Goal: Check status: Check status

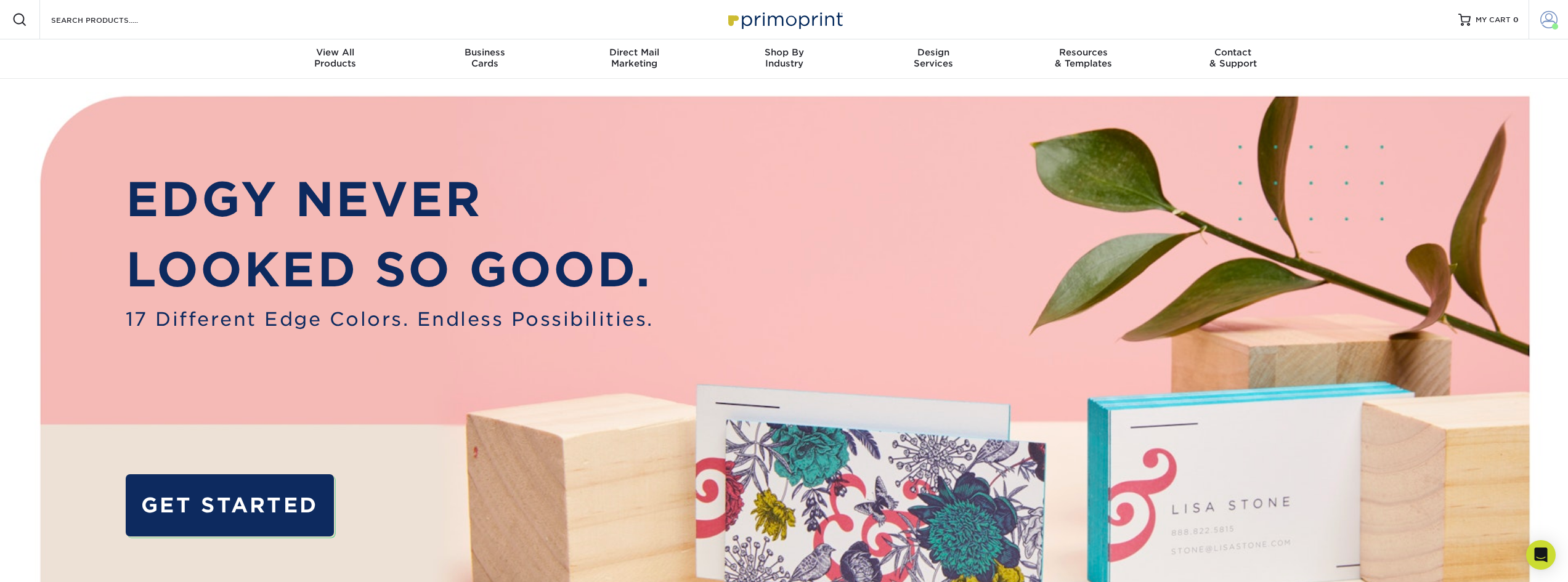
click at [1547, 16] on span at bounding box center [1548, 19] width 17 height 17
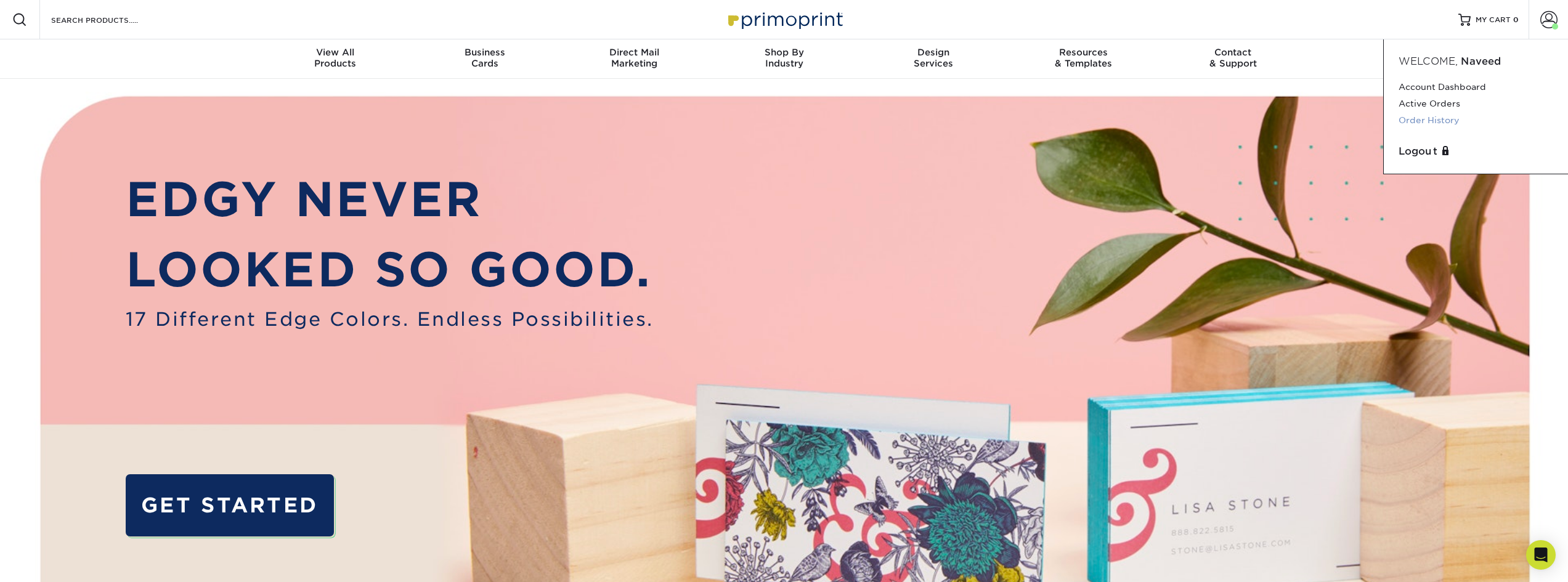
click at [1434, 118] on link "Order History" at bounding box center [1475, 121] width 154 height 16
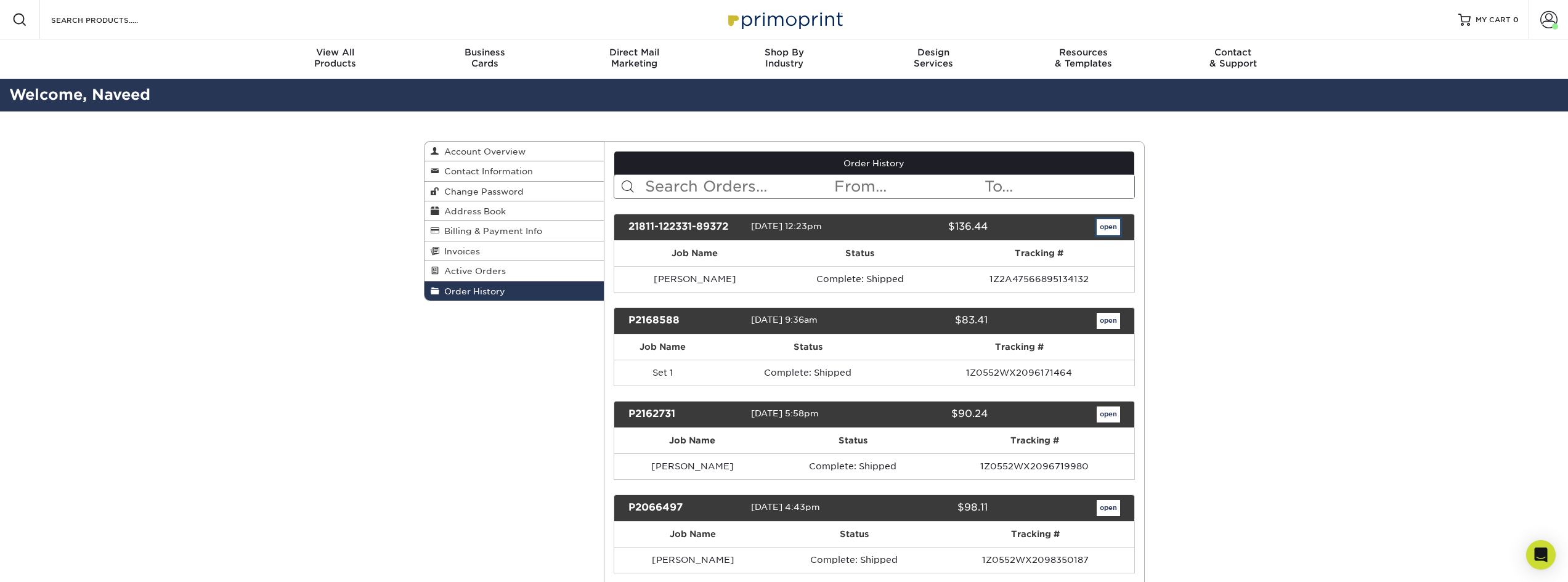
click at [1108, 222] on link "open" at bounding box center [1108, 228] width 24 height 16
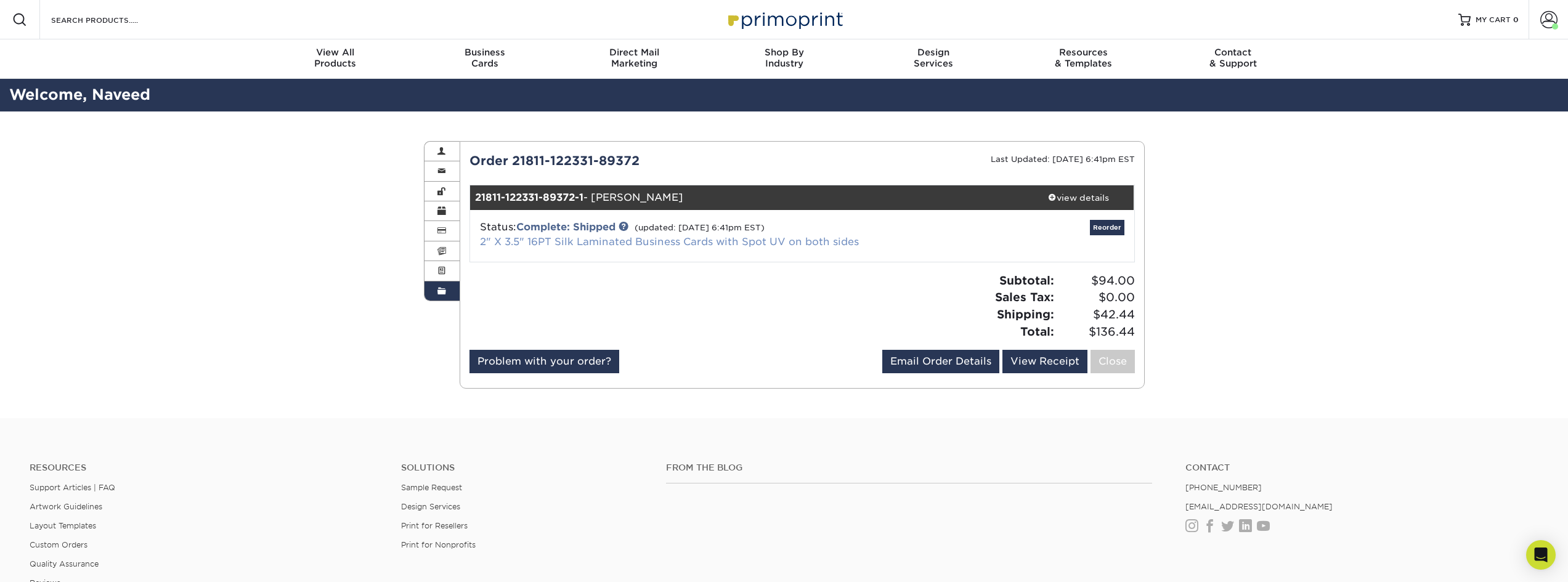
click at [644, 241] on link "2" X 3.5" 16PT Silk Laminated Business Cards with Spot UV on both sides" at bounding box center [669, 241] width 379 height 12
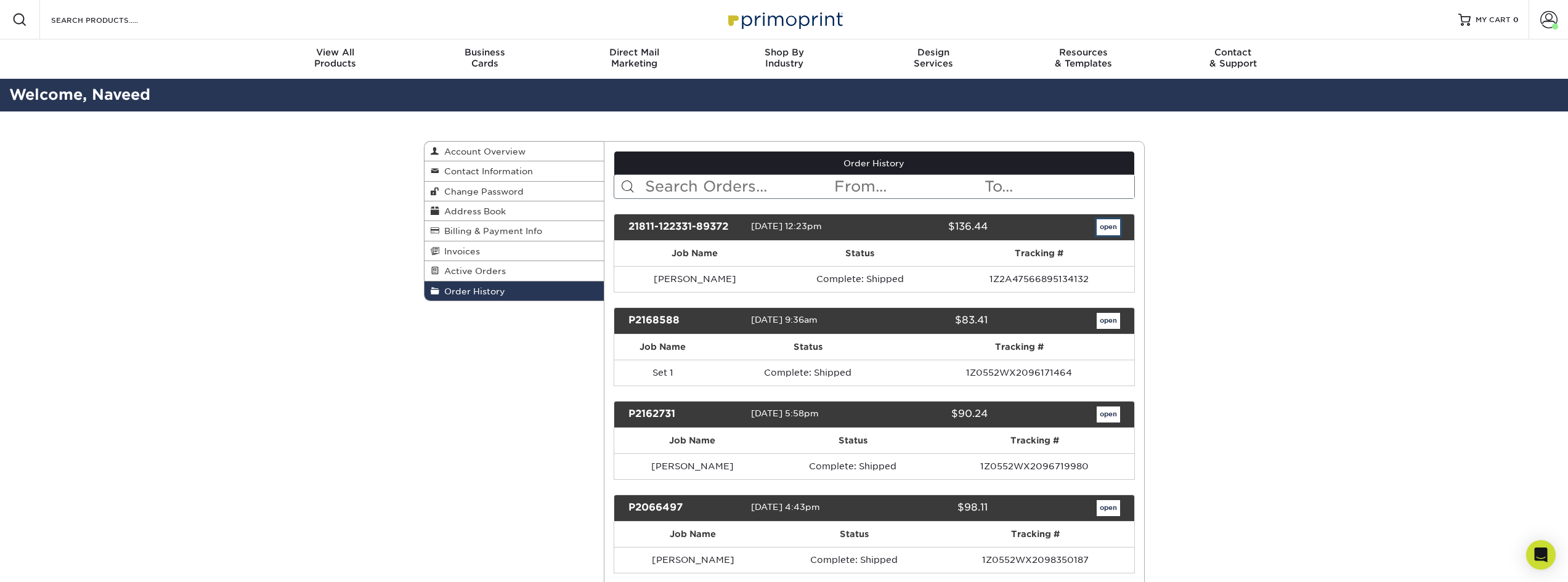
click at [1112, 229] on link "open" at bounding box center [1108, 228] width 24 height 16
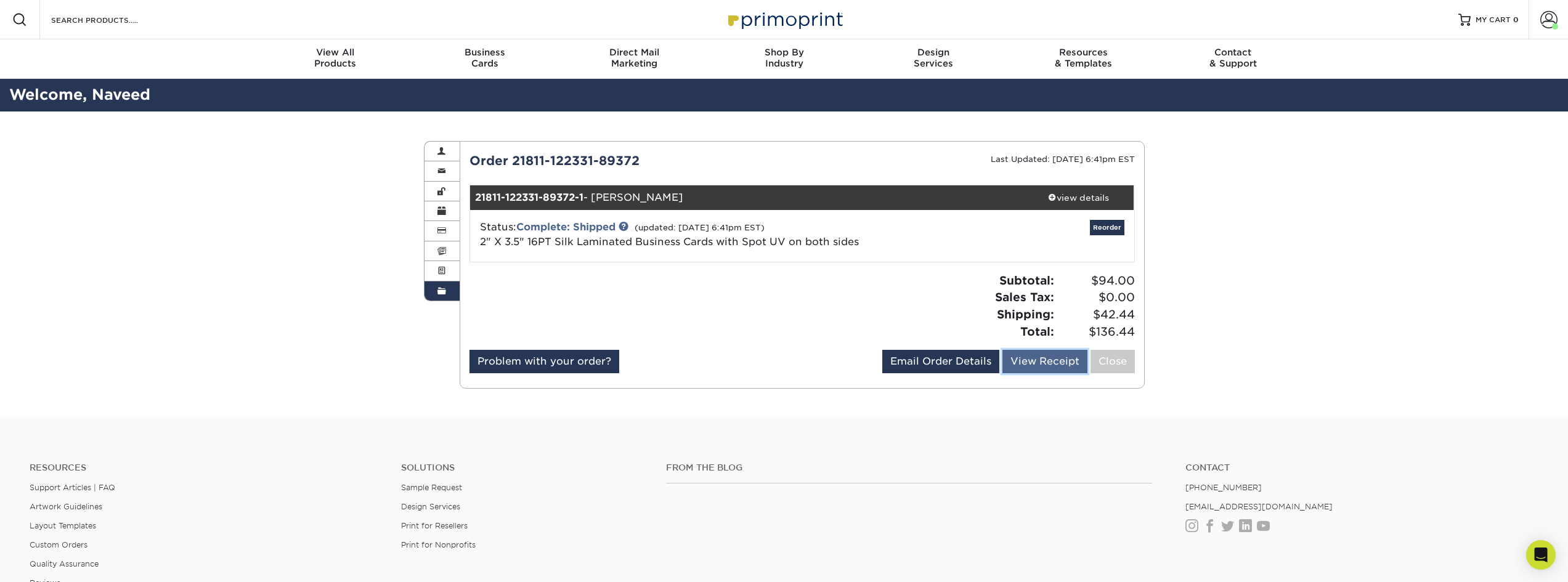
click at [1049, 360] on link "View Receipt" at bounding box center [1045, 362] width 85 height 24
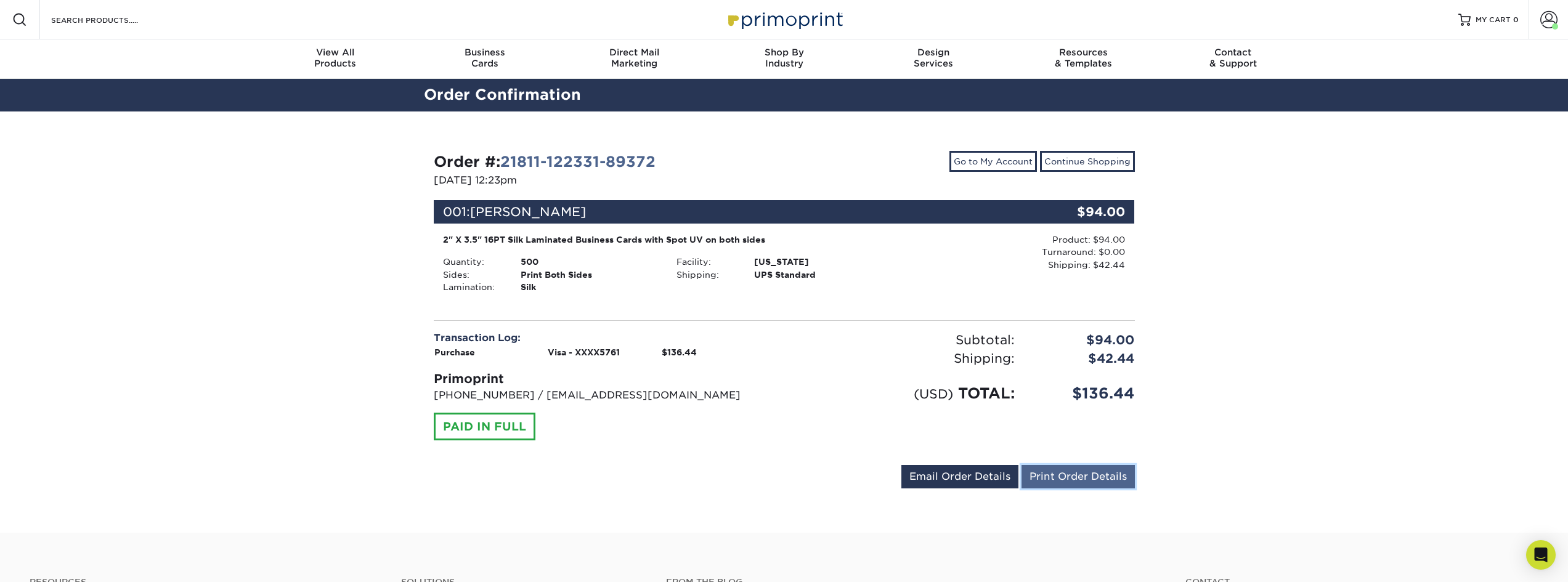
click at [1085, 480] on link "Print Order Details" at bounding box center [1077, 477] width 113 height 24
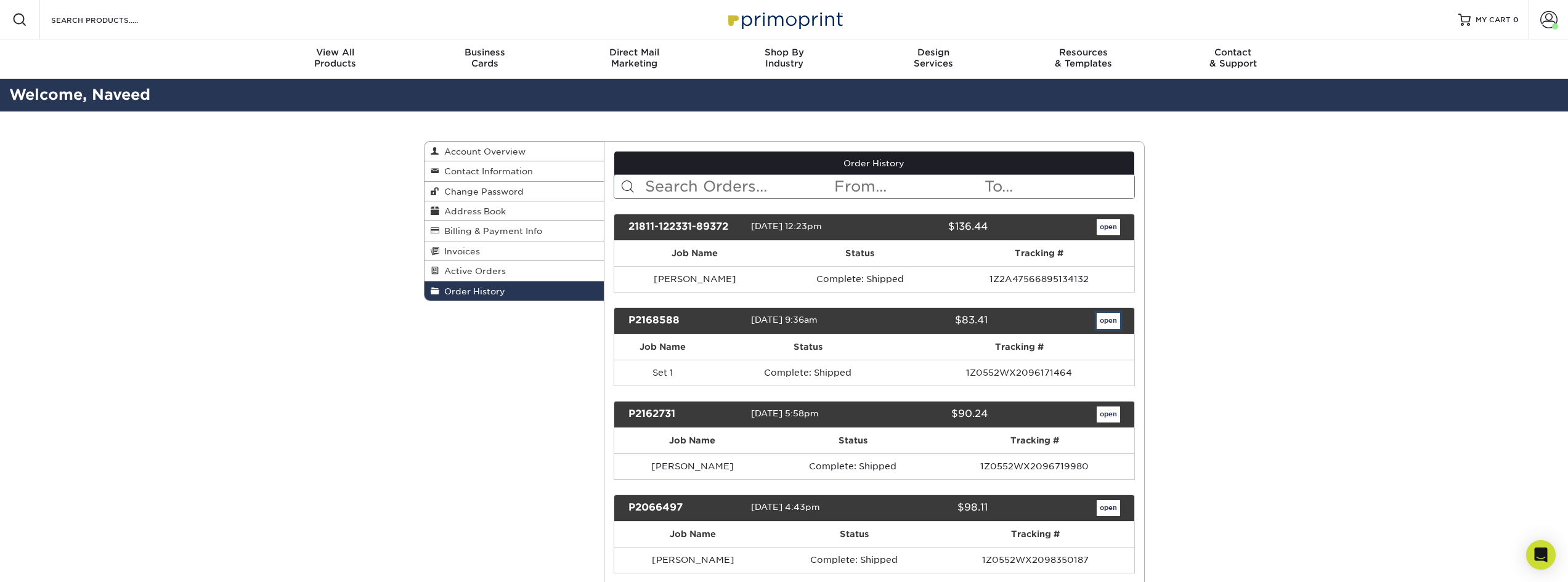
click at [1111, 320] on link "open" at bounding box center [1108, 321] width 24 height 16
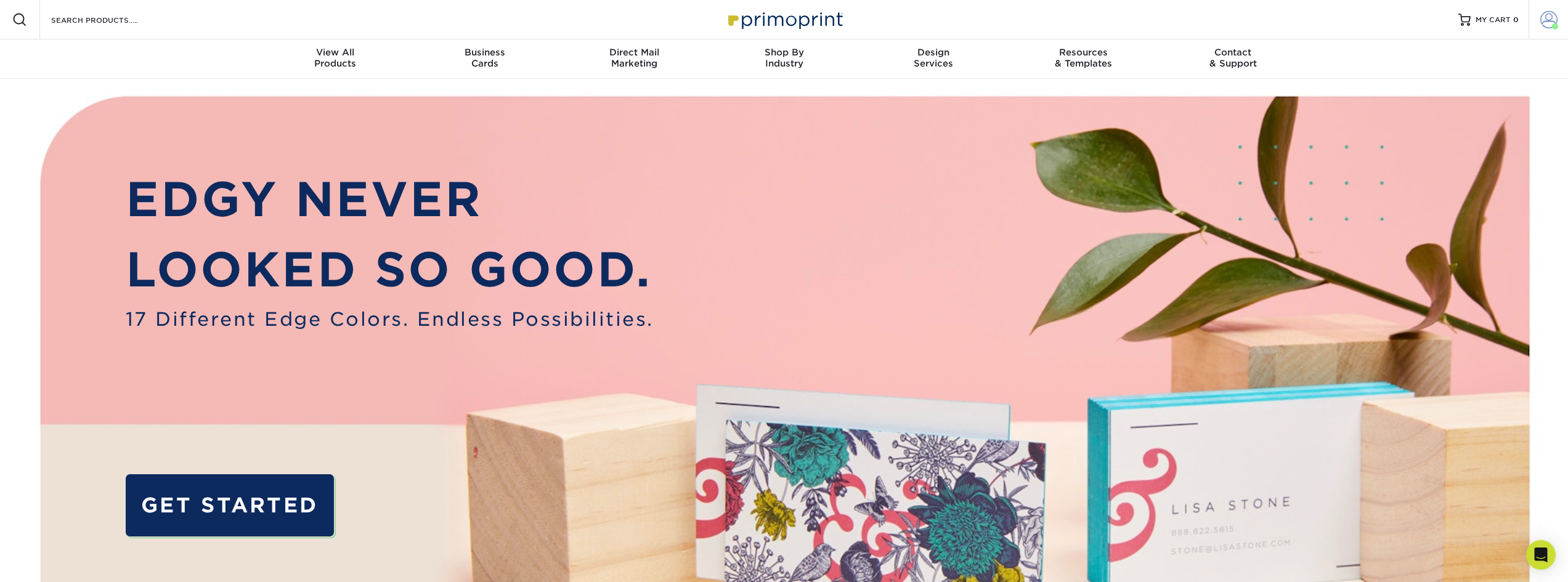
click at [1550, 20] on span at bounding box center [1548, 19] width 17 height 17
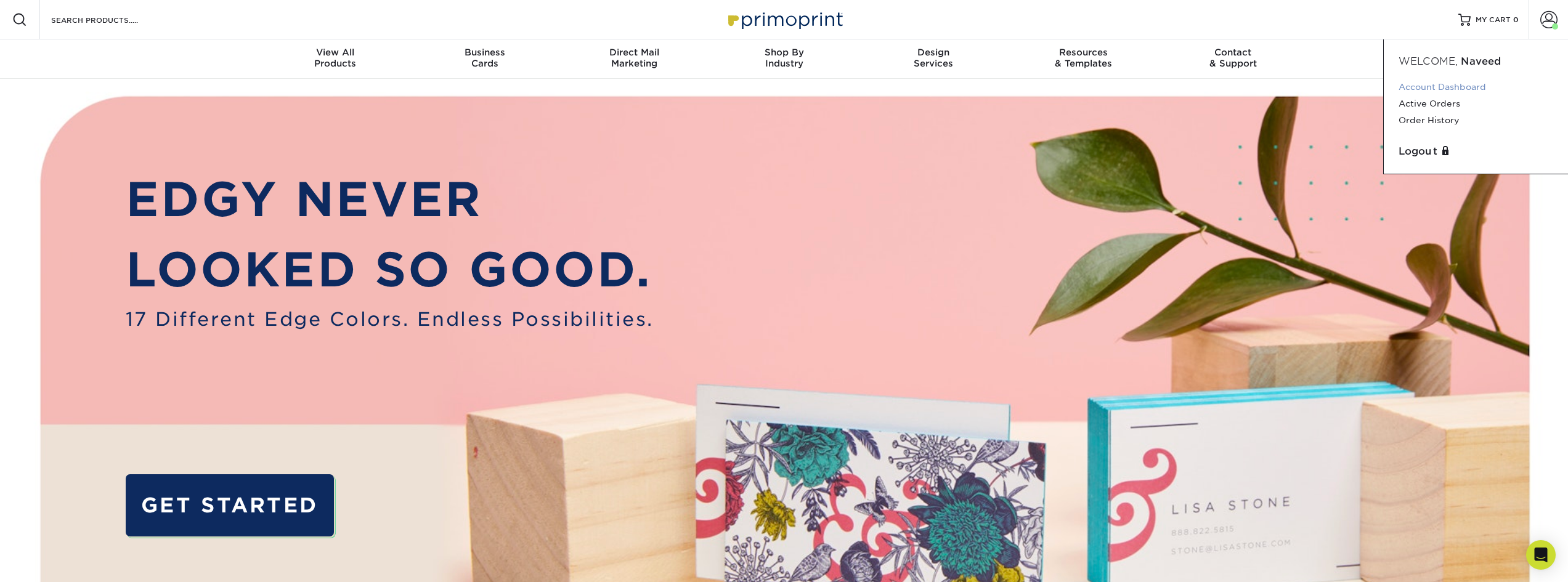
click at [1431, 83] on link "Account Dashboard" at bounding box center [1475, 87] width 154 height 16
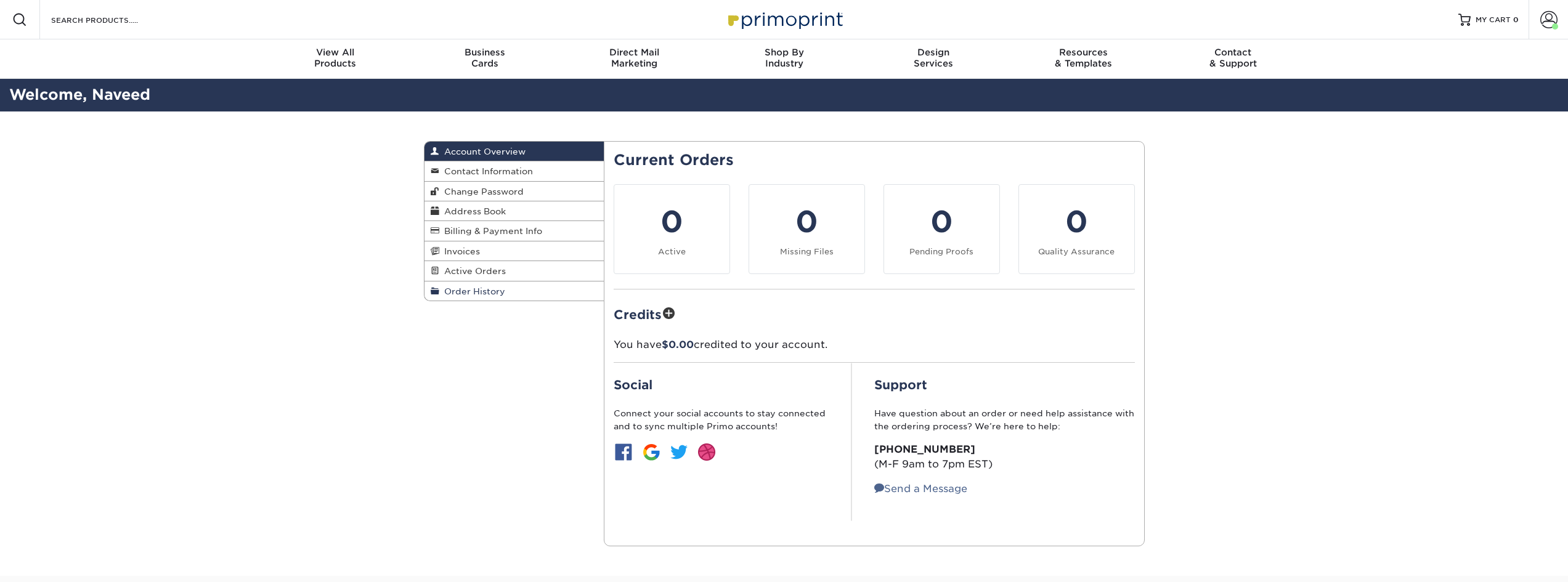
click at [476, 289] on span "Order History" at bounding box center [472, 291] width 66 height 10
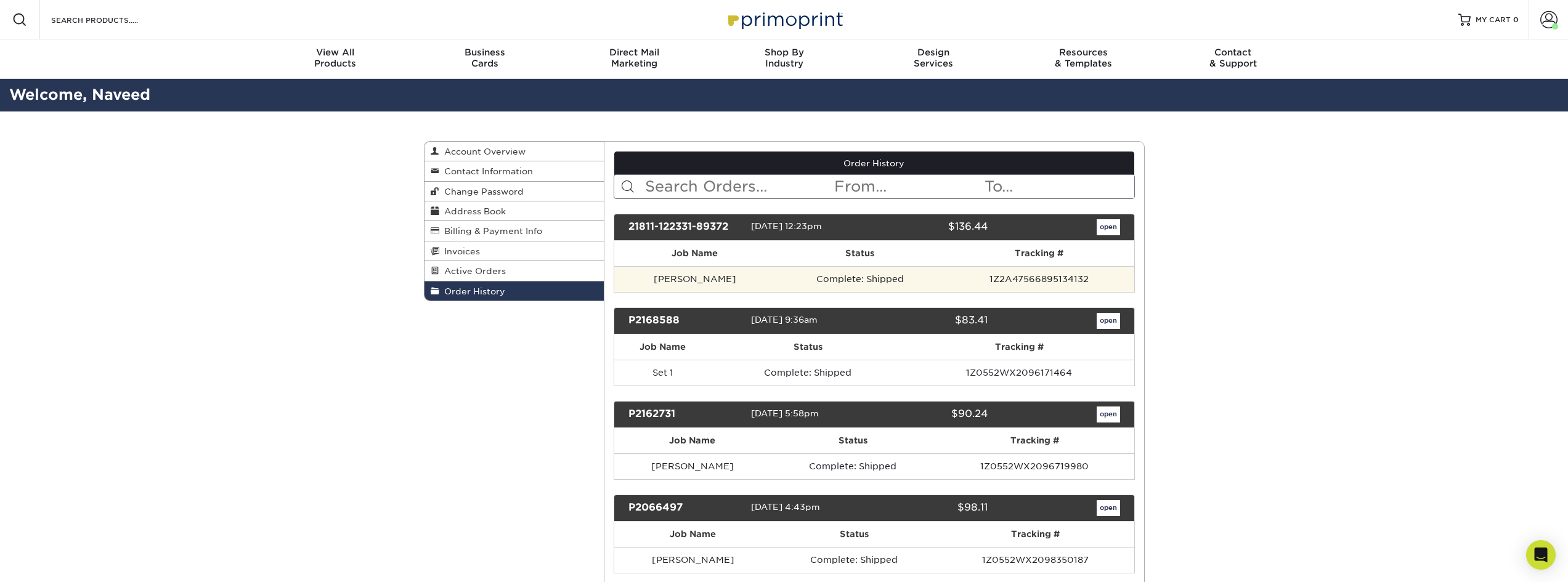
click at [833, 277] on td "Complete: Shipped" at bounding box center [860, 278] width 170 height 26
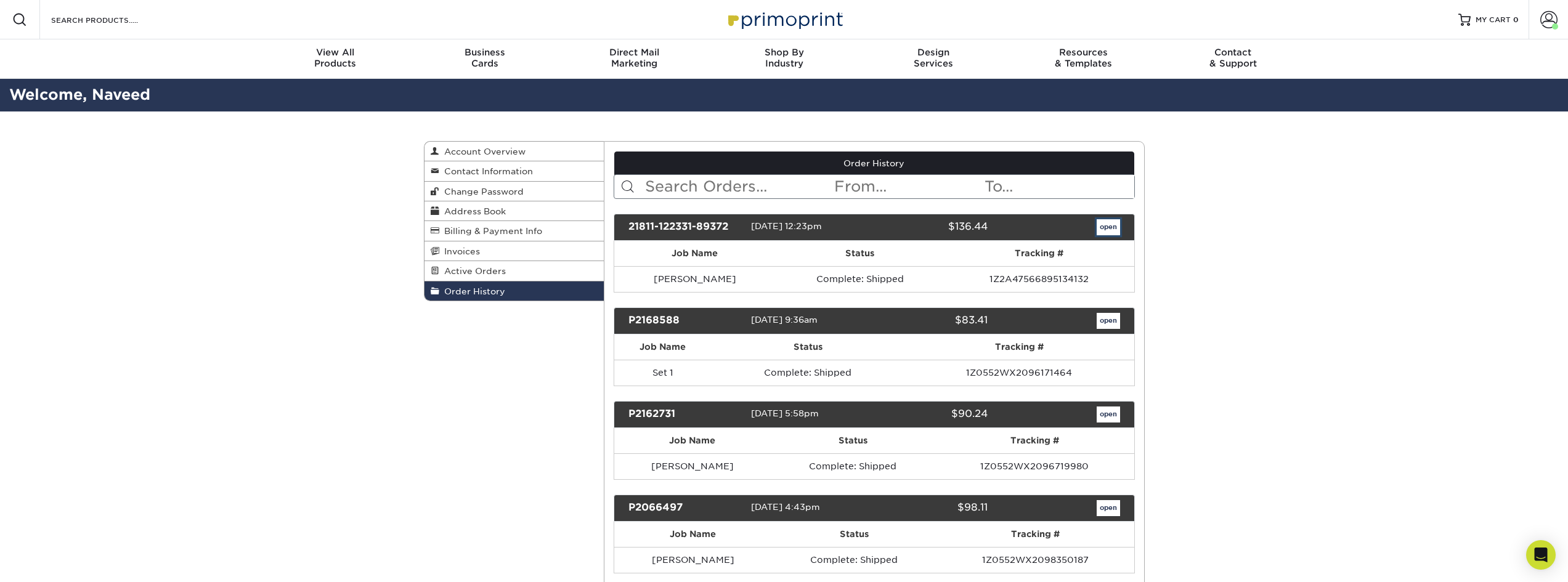
click at [1109, 228] on link "open" at bounding box center [1108, 228] width 24 height 16
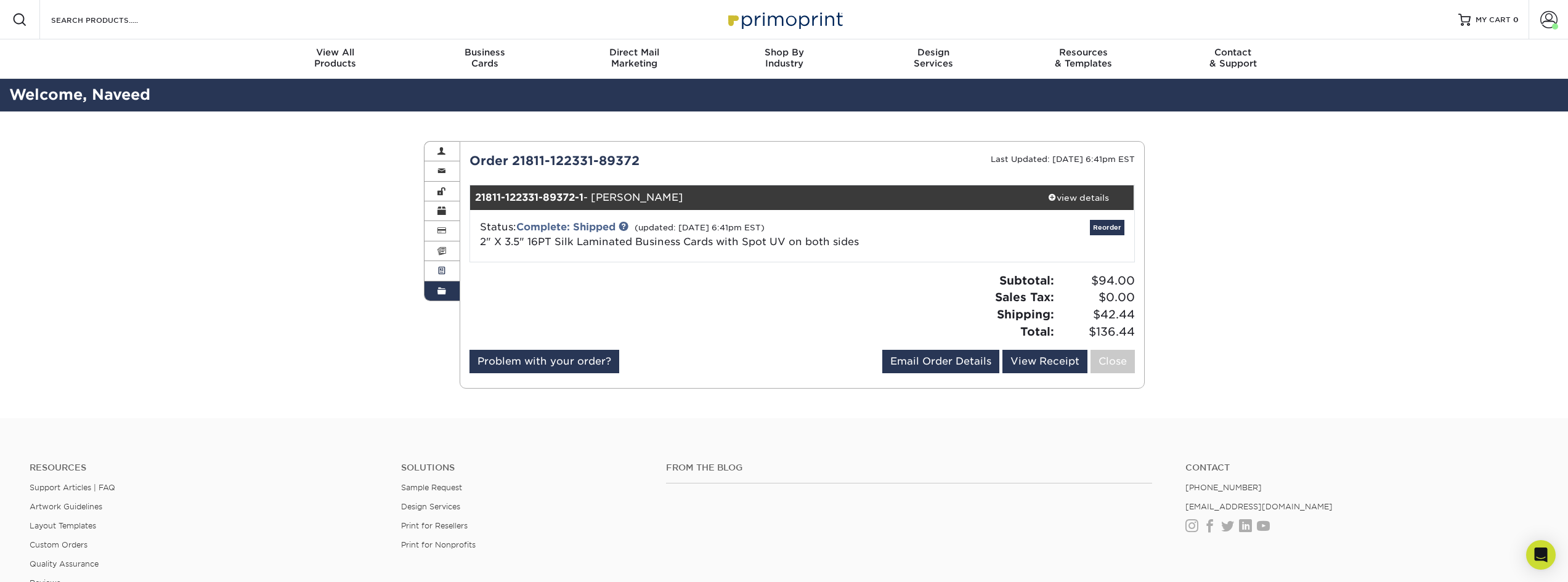
click at [437, 270] on link "Active Orders" at bounding box center [442, 271] width 35 height 20
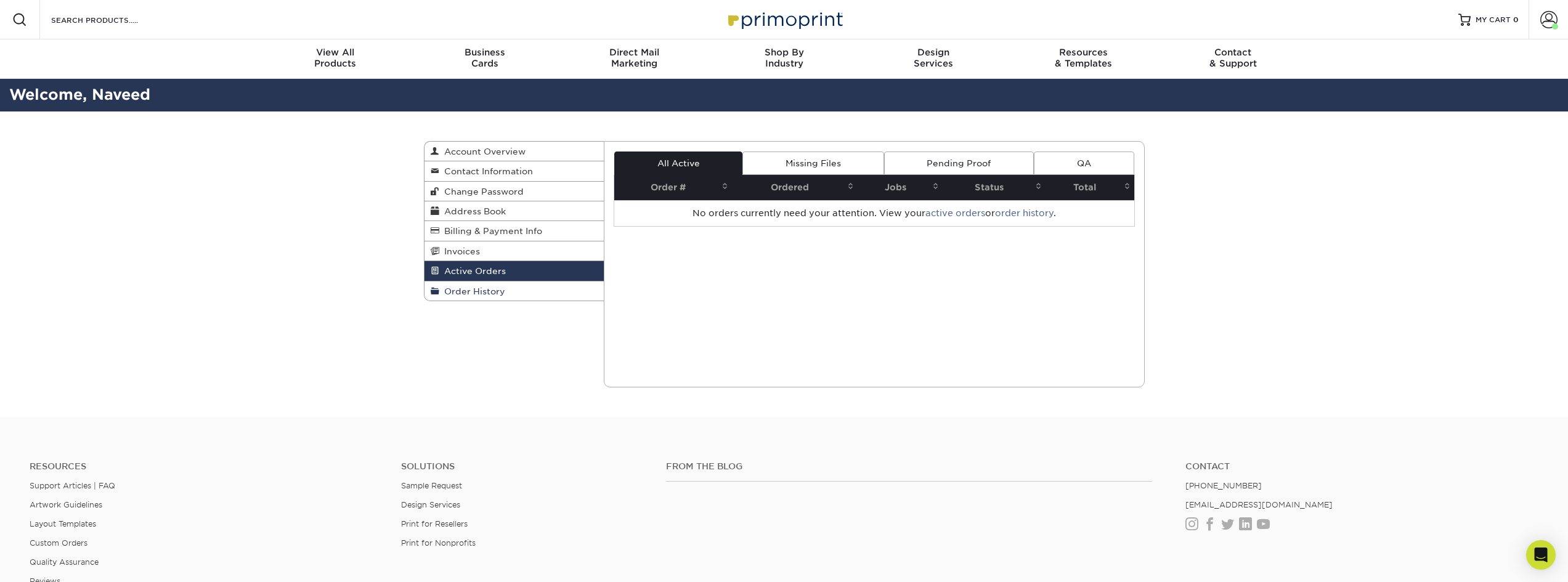
click at [479, 292] on span "Order History" at bounding box center [472, 291] width 66 height 10
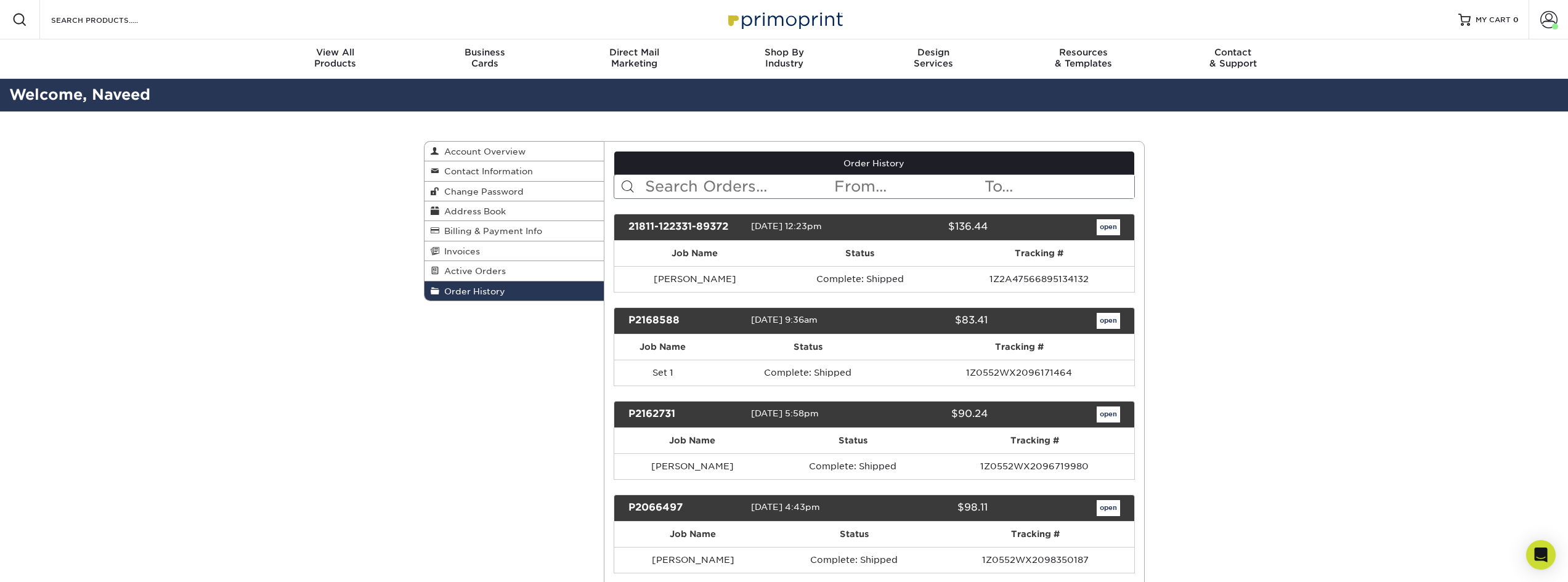
click at [698, 223] on div "21811-122331-89372" at bounding box center [685, 228] width 131 height 16
click at [881, 160] on link "Order History" at bounding box center [873, 163] width 520 height 24
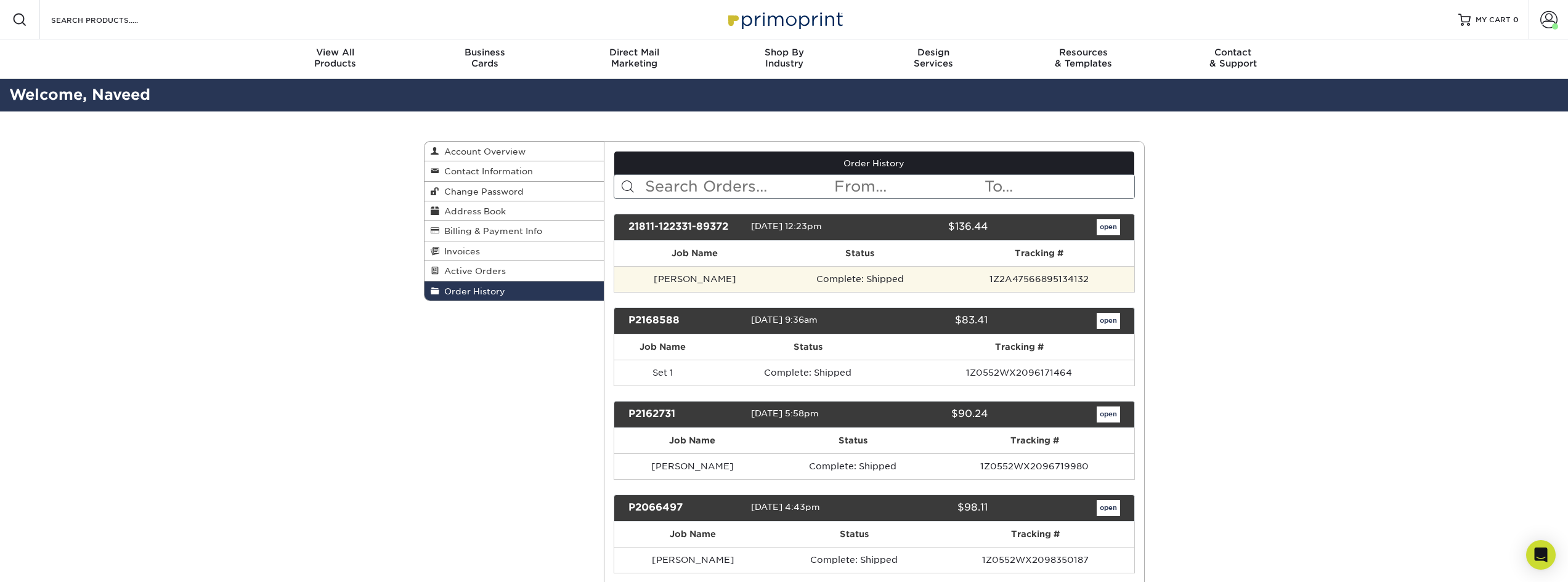
click at [1008, 278] on td "1Z2A47566895134132" at bounding box center [1038, 278] width 190 height 26
click at [682, 282] on td "[PERSON_NAME]" at bounding box center [694, 278] width 161 height 26
click at [786, 279] on td "Complete: Shipped" at bounding box center [860, 278] width 170 height 26
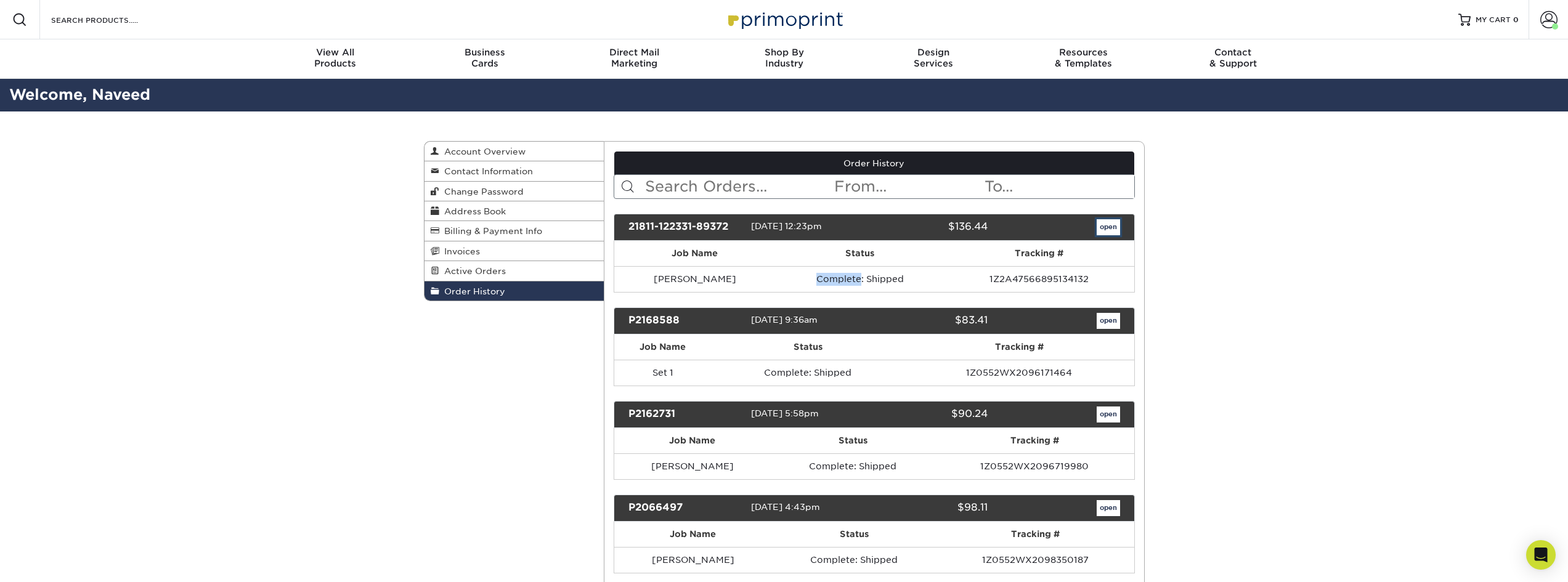
click at [1102, 225] on link "open" at bounding box center [1108, 228] width 24 height 16
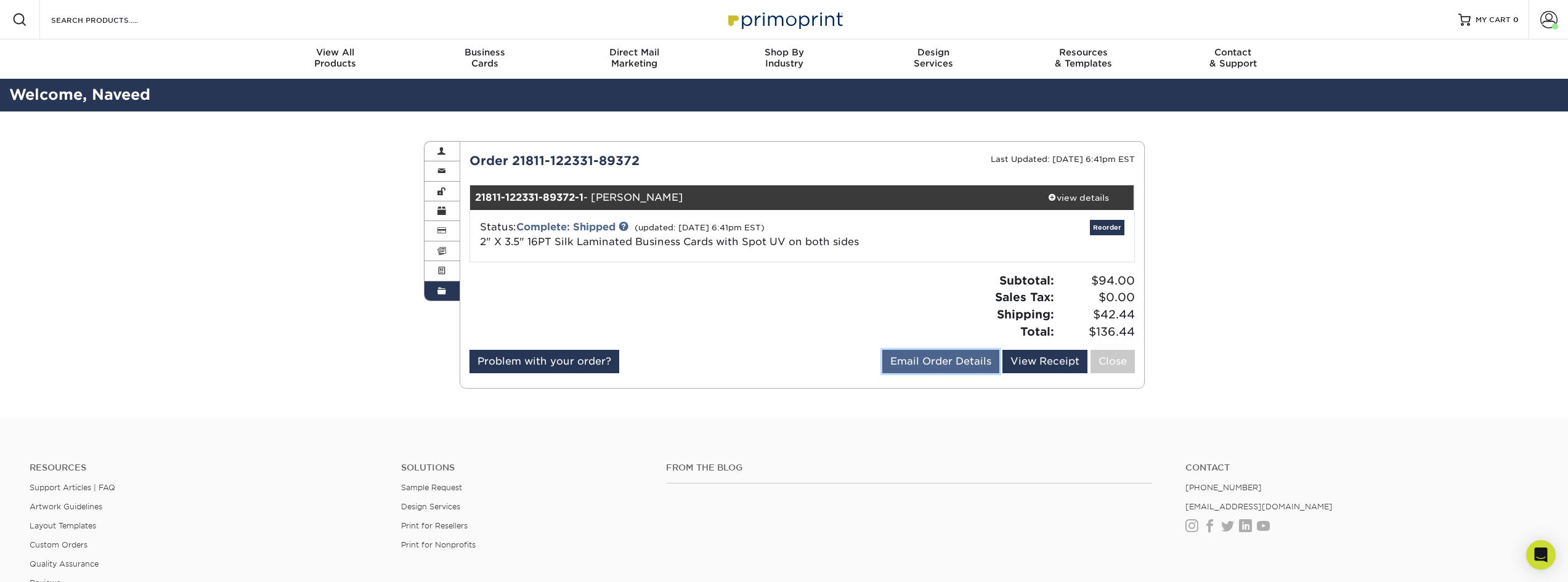
click at [959, 362] on link "Email Order Details" at bounding box center [940, 362] width 117 height 24
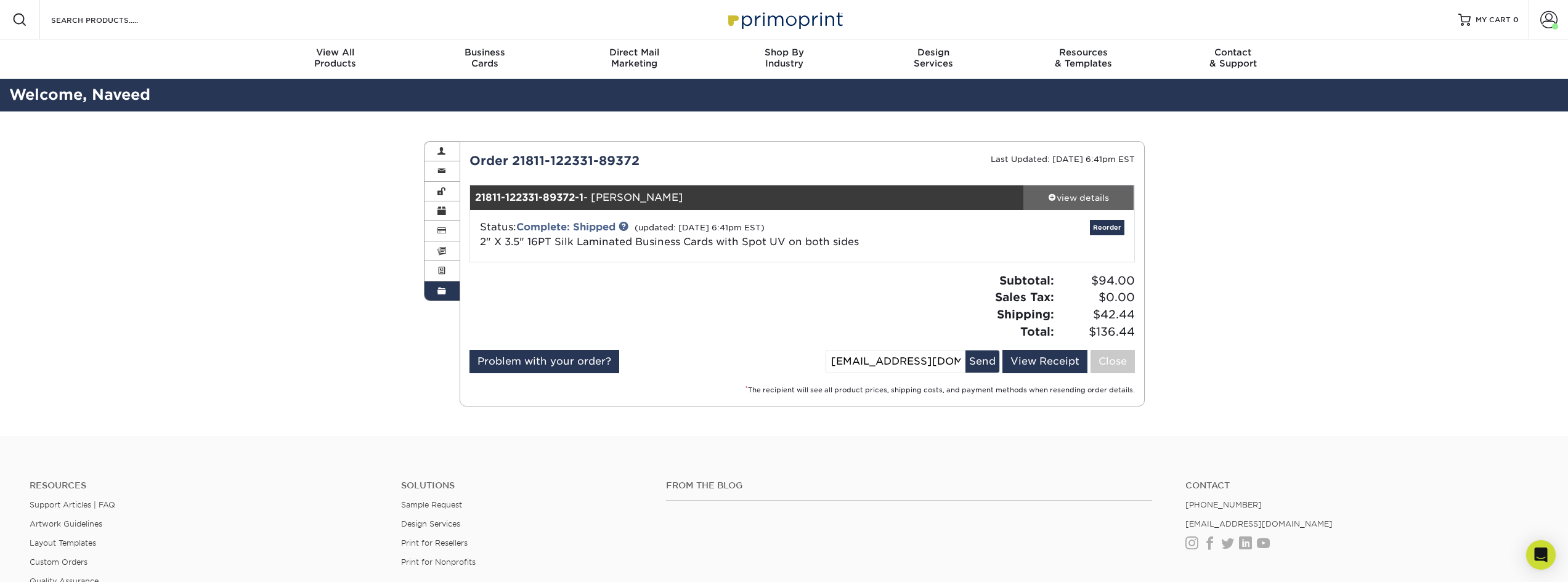
click at [1065, 197] on div "view details" at bounding box center [1078, 198] width 111 height 13
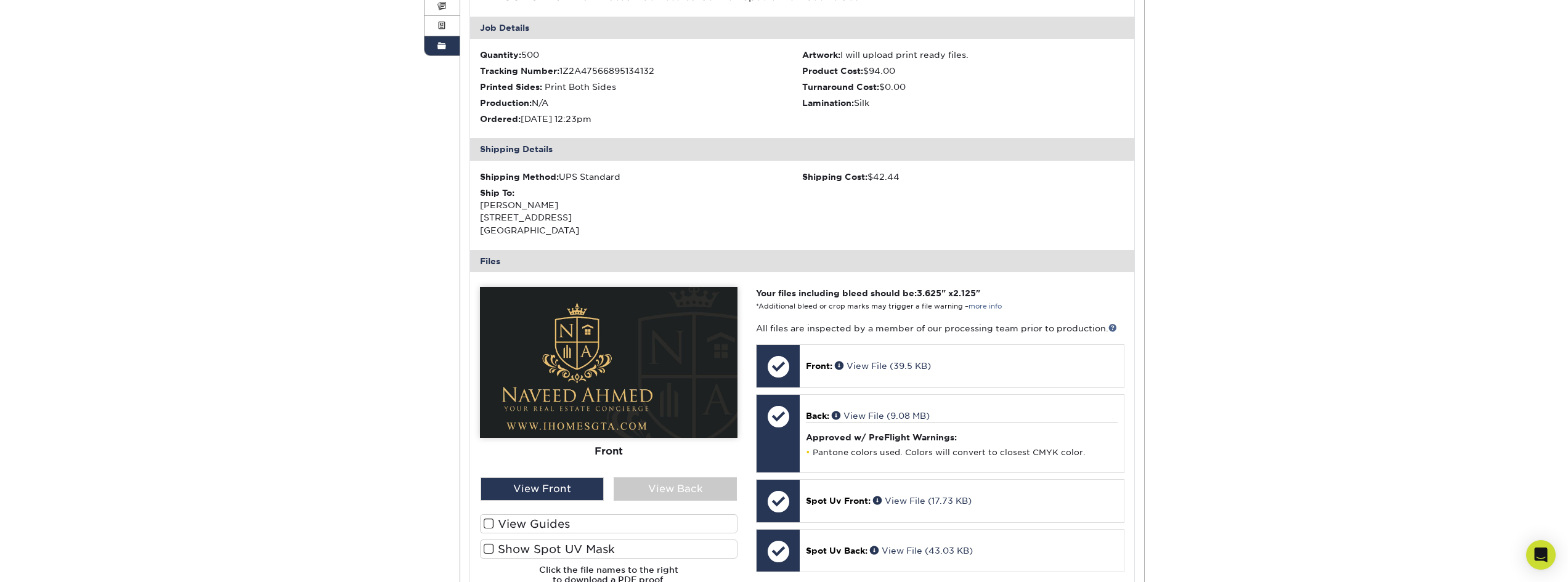
scroll to position [247, 0]
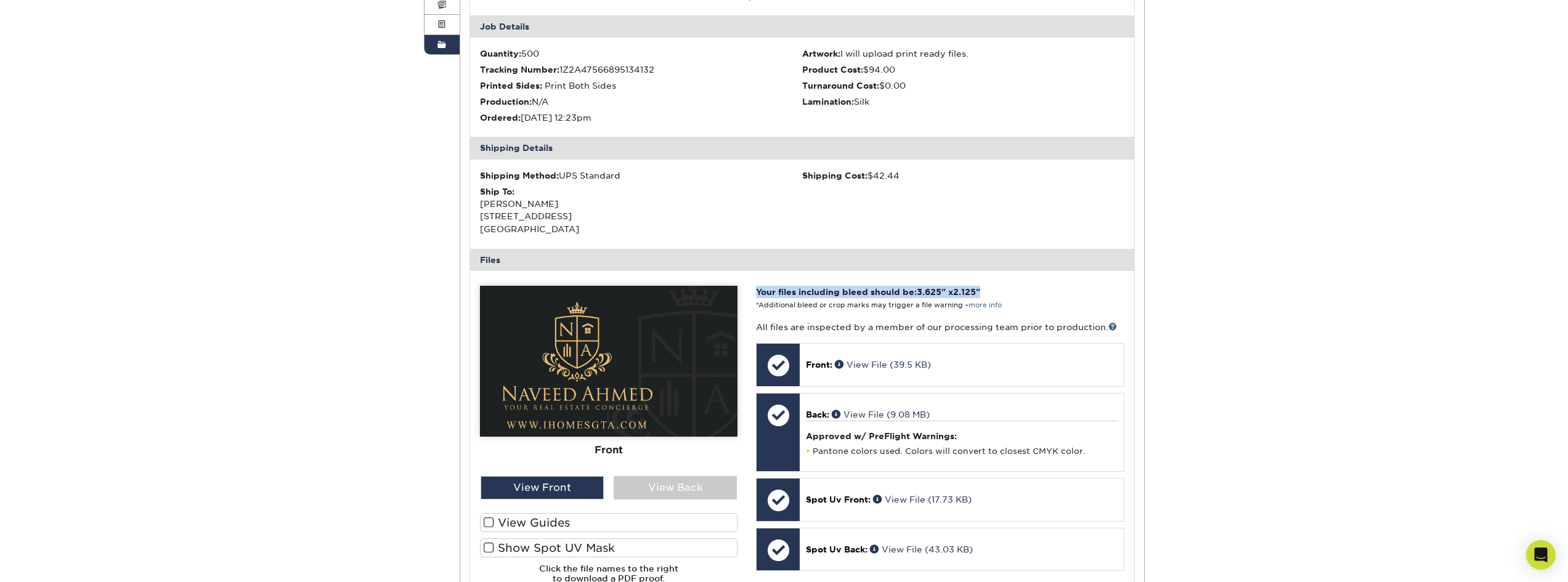
drag, startPoint x: 755, startPoint y: 291, endPoint x: 1007, endPoint y: 290, distance: 252.0
click at [1007, 290] on p "Your files including bleed should be: 3.625 " x 2.125 " *Additional bleed or cr…" at bounding box center [940, 298] width 368 height 25
copy strong "Your files including bleed should be: 3.625 " x 2.125 ""
click at [989, 305] on link "more info" at bounding box center [985, 305] width 34 height 8
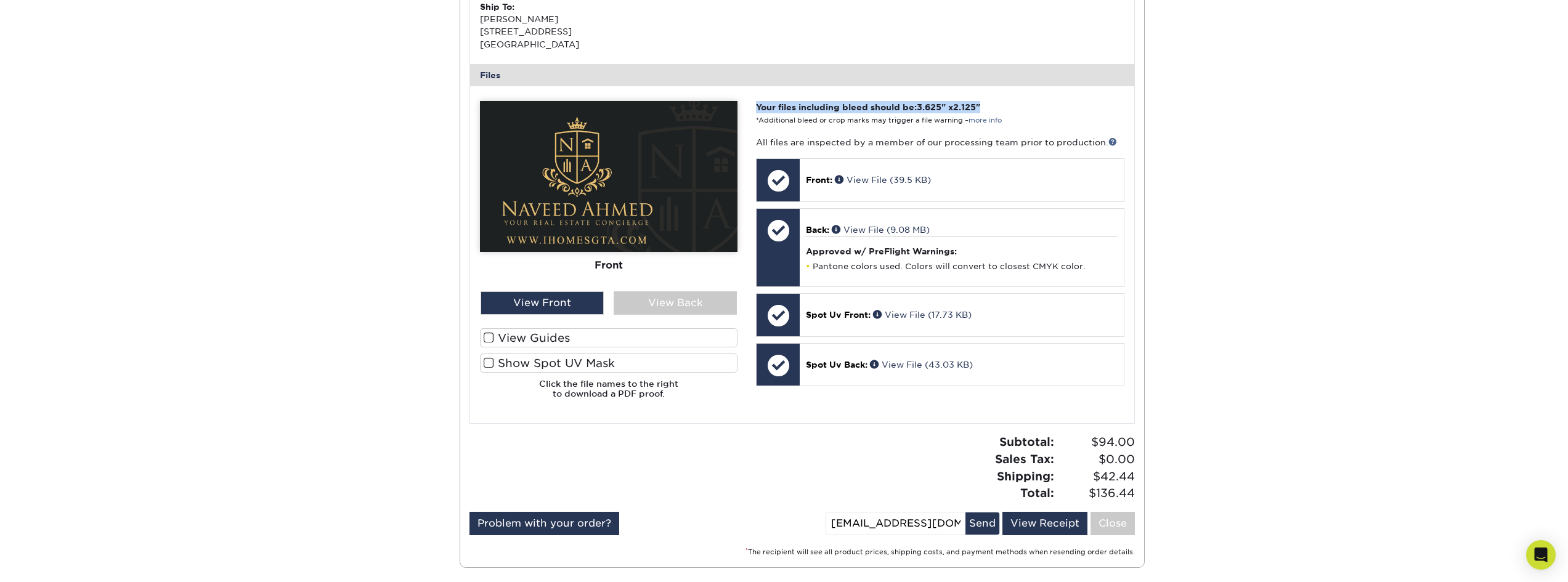
scroll to position [370, 0]
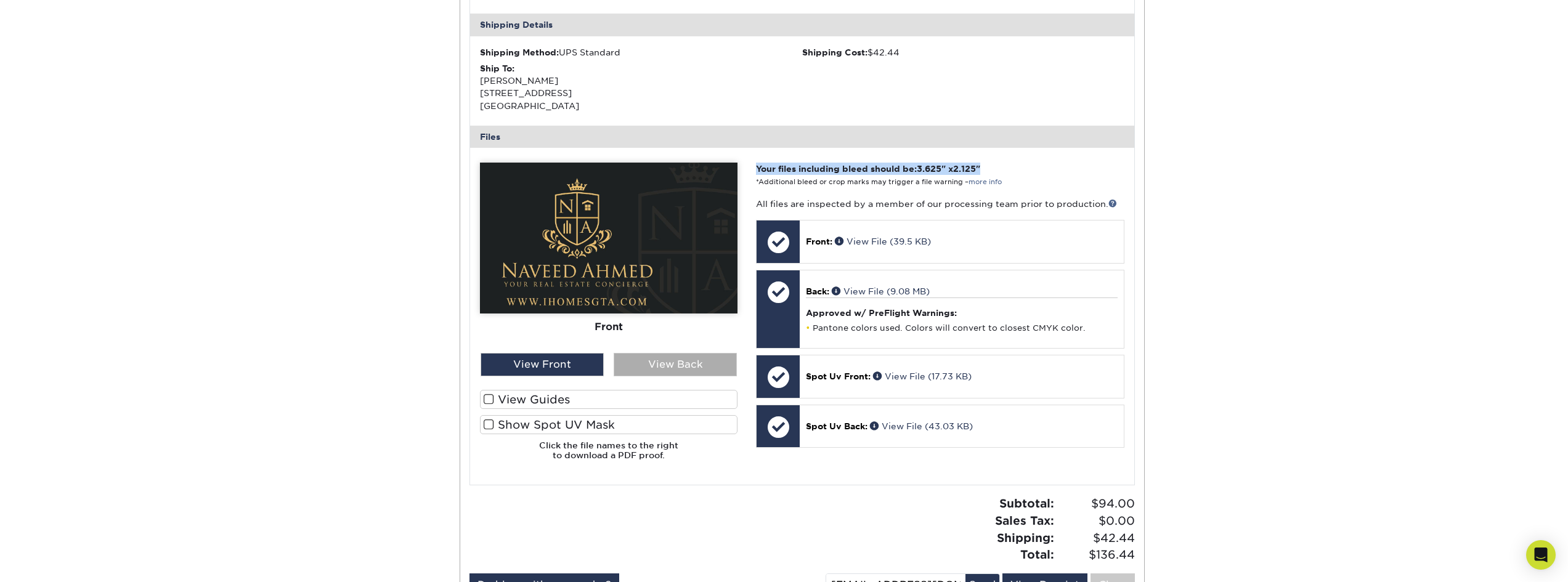
click at [660, 368] on div "View Back" at bounding box center [676, 364] width 123 height 24
